Goal: Browse casually: Explore the website without a specific task or goal

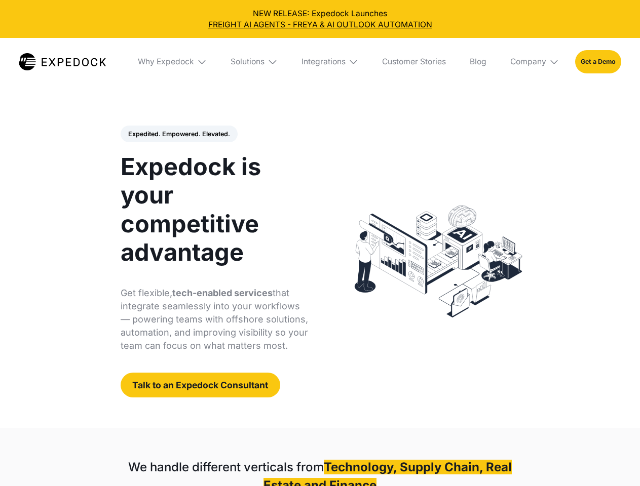
select select
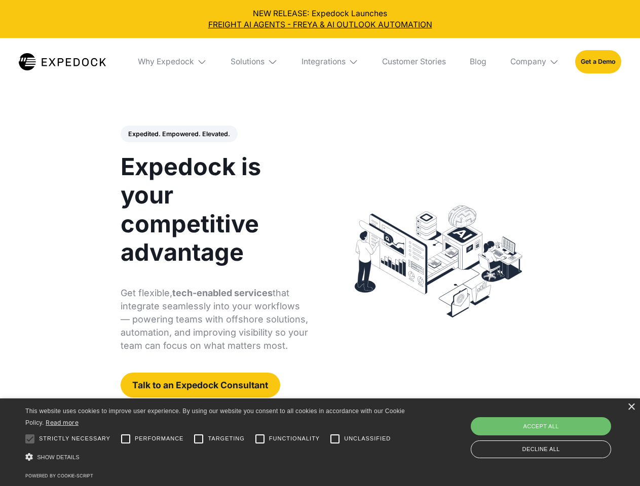
click at [319, 62] on div "Integrations" at bounding box center [323, 62] width 44 height 10
click at [173, 62] on div "Why Expedock" at bounding box center [157, 62] width 56 height 10
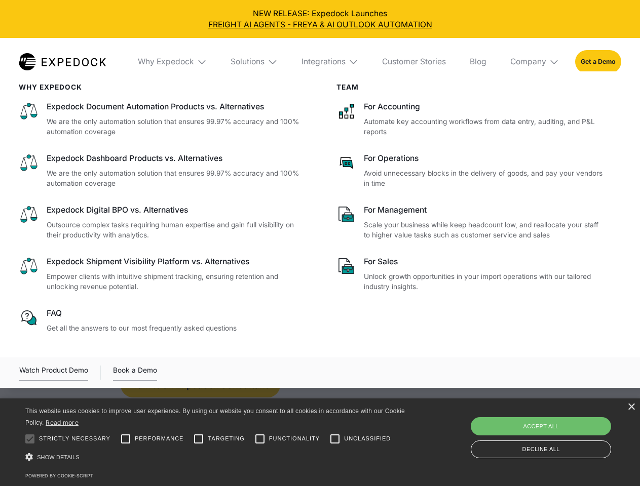
click at [255, 62] on div "Solutions" at bounding box center [247, 62] width 34 height 10
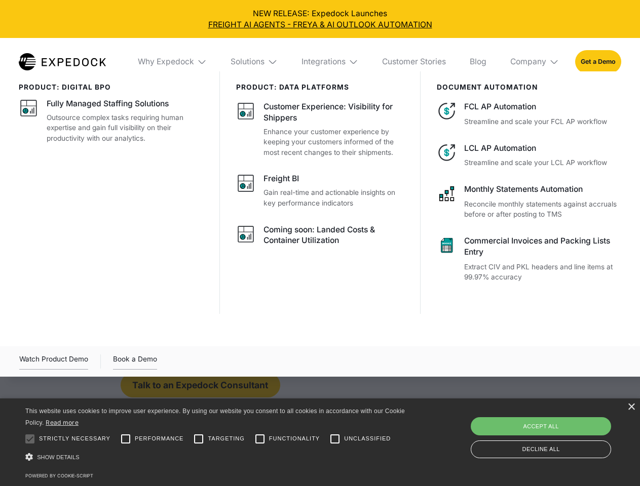
click at [330, 62] on div "Integrations" at bounding box center [323, 62] width 44 height 10
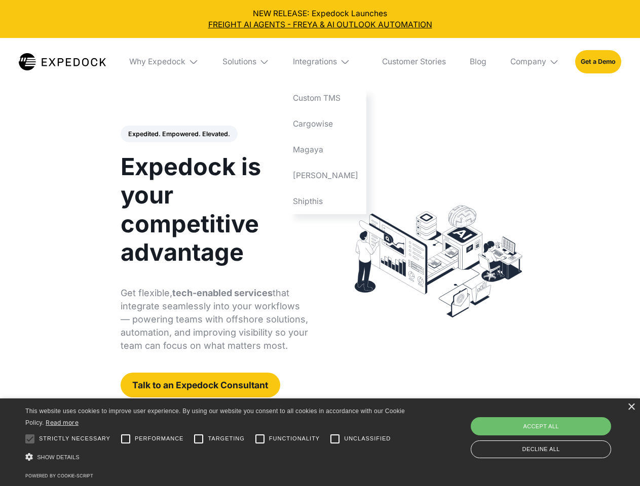
click at [535, 62] on div "Company" at bounding box center [528, 62] width 36 height 10
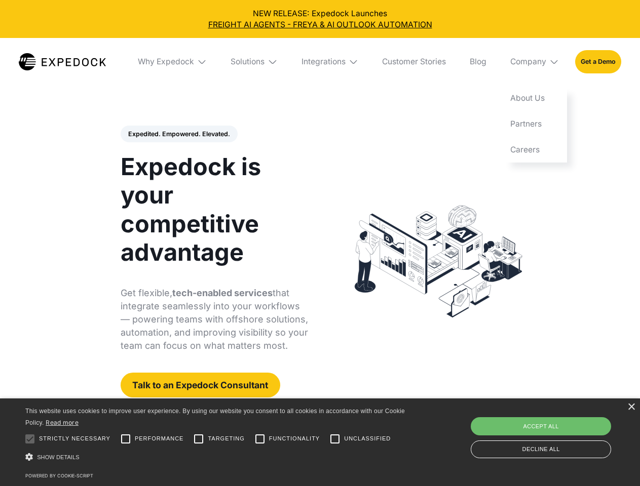
click at [178, 134] on div "Expedited. Empowered. Elevated. Automate Freight Document Extraction at 99.97% …" at bounding box center [215, 262] width 188 height 272
click at [30, 439] on div at bounding box center [30, 439] width 20 height 20
click at [126, 439] on input "Performance" at bounding box center [125, 439] width 20 height 20
checkbox input "true"
click at [198, 439] on input "Targeting" at bounding box center [198, 439] width 20 height 20
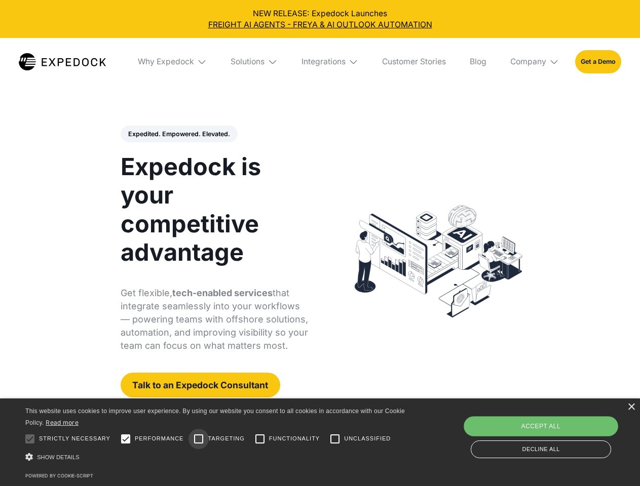
checkbox input "true"
click at [260, 439] on input "Functionality" at bounding box center [260, 439] width 20 height 20
checkbox input "true"
